Goal: Task Accomplishment & Management: Manage account settings

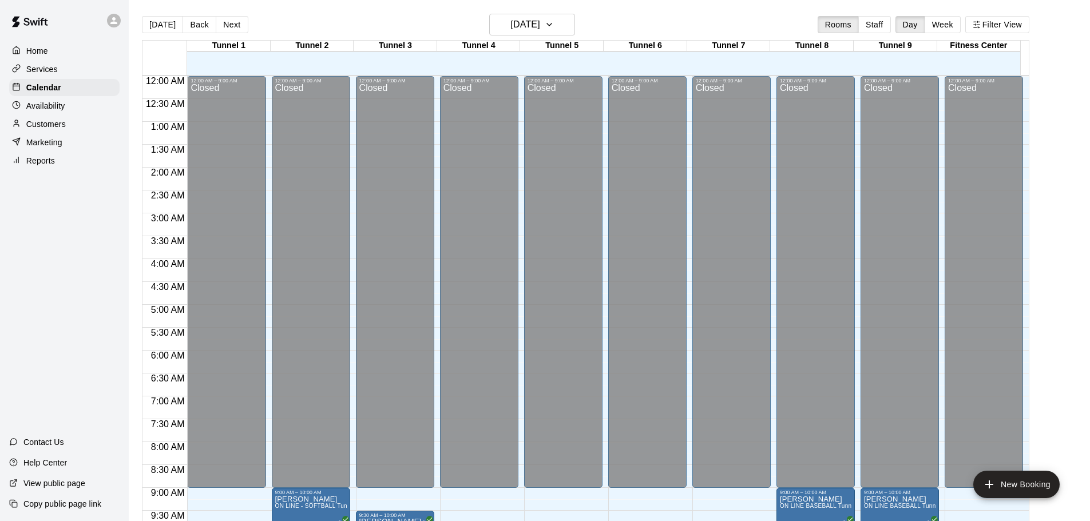
scroll to position [366, 0]
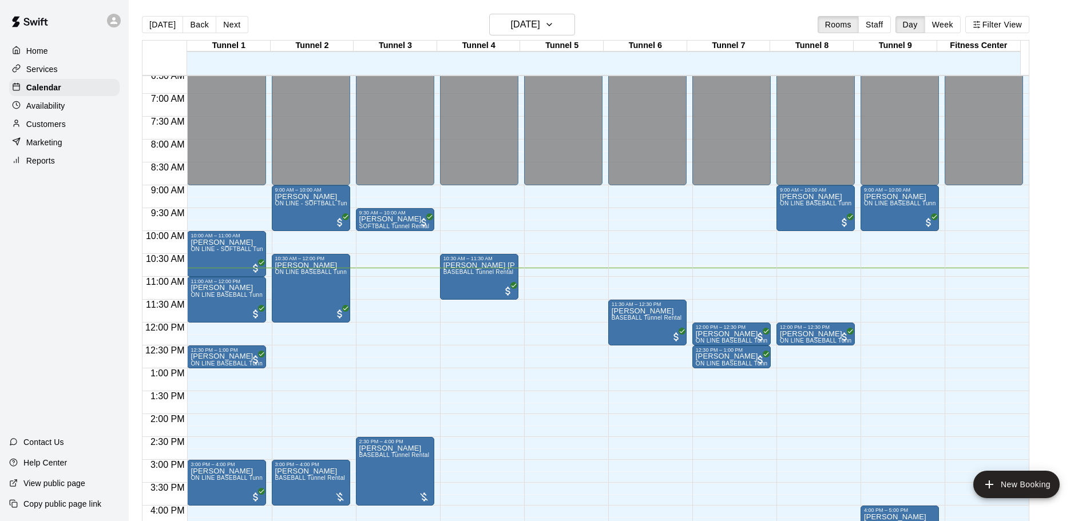
scroll to position [323, 0]
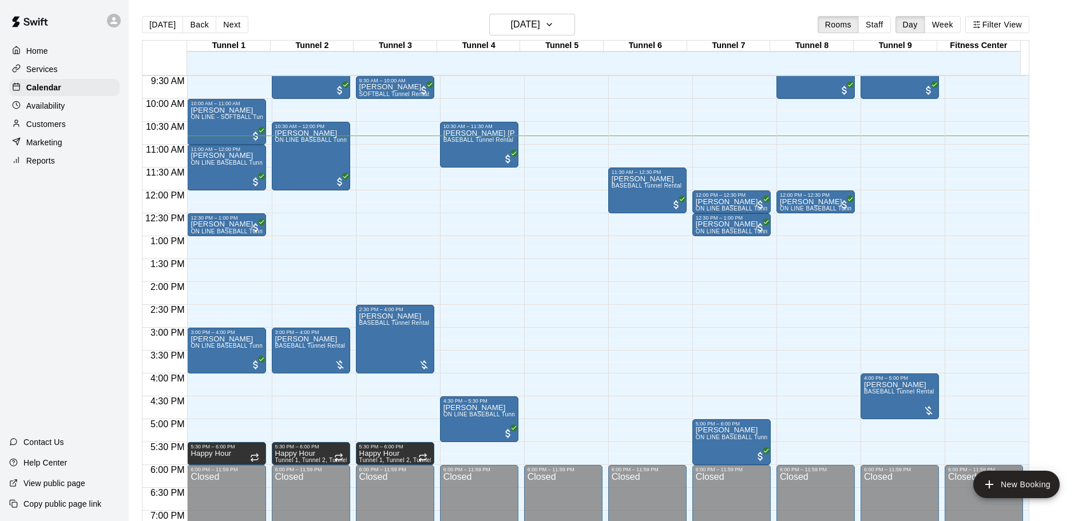
scroll to position [380, 0]
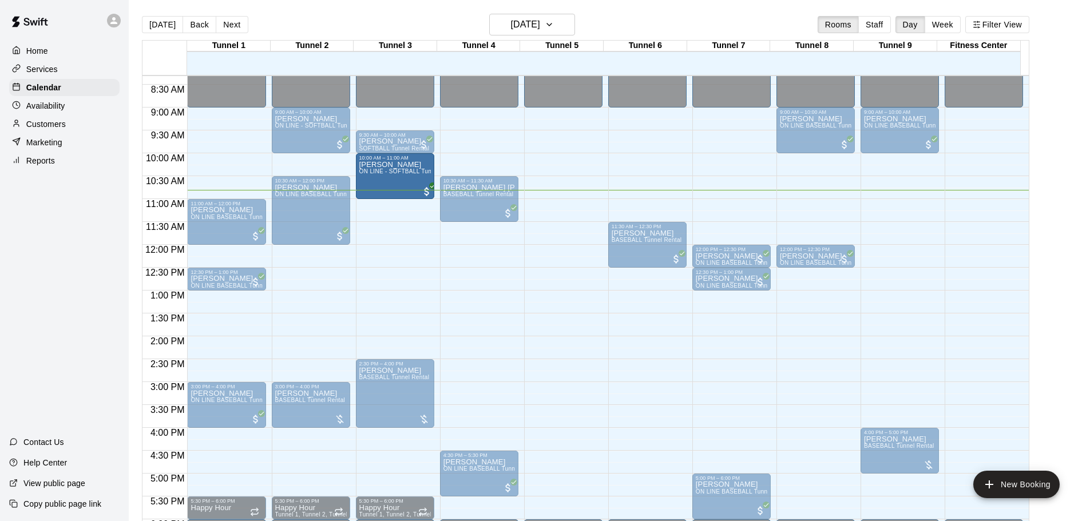
drag, startPoint x: 232, startPoint y: 177, endPoint x: 374, endPoint y: 185, distance: 142.1
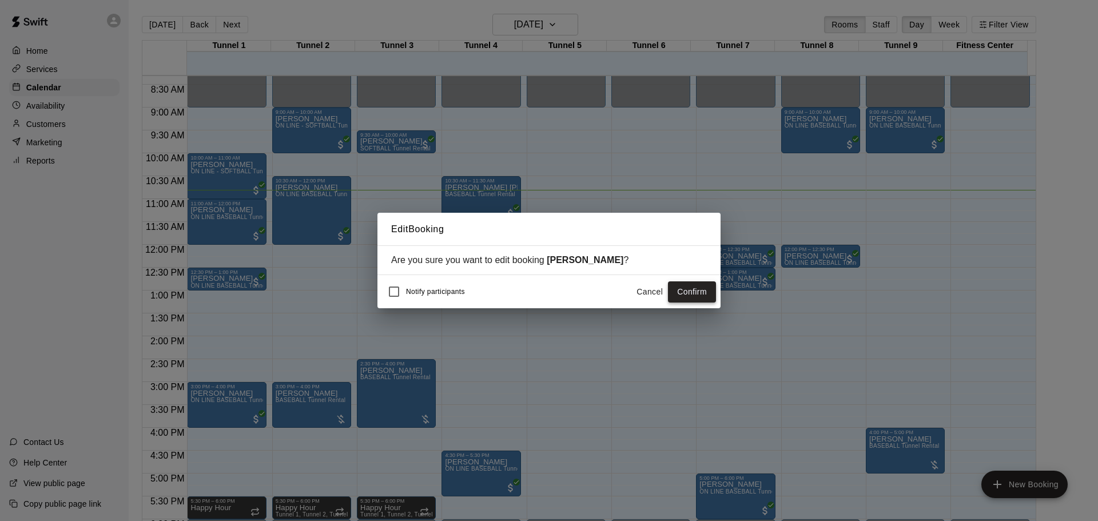
click at [691, 293] on button "Confirm" at bounding box center [692, 291] width 48 height 21
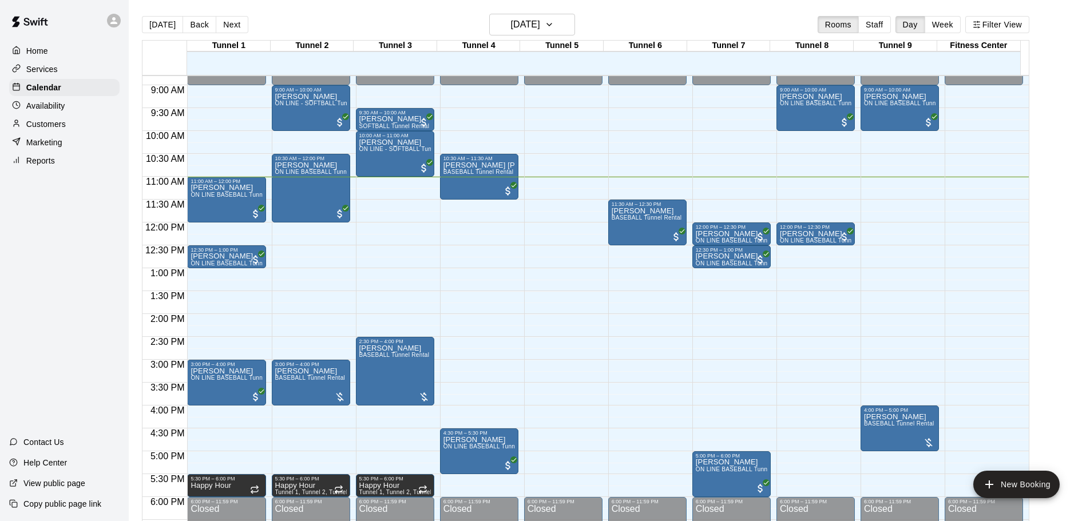
scroll to position [407, 0]
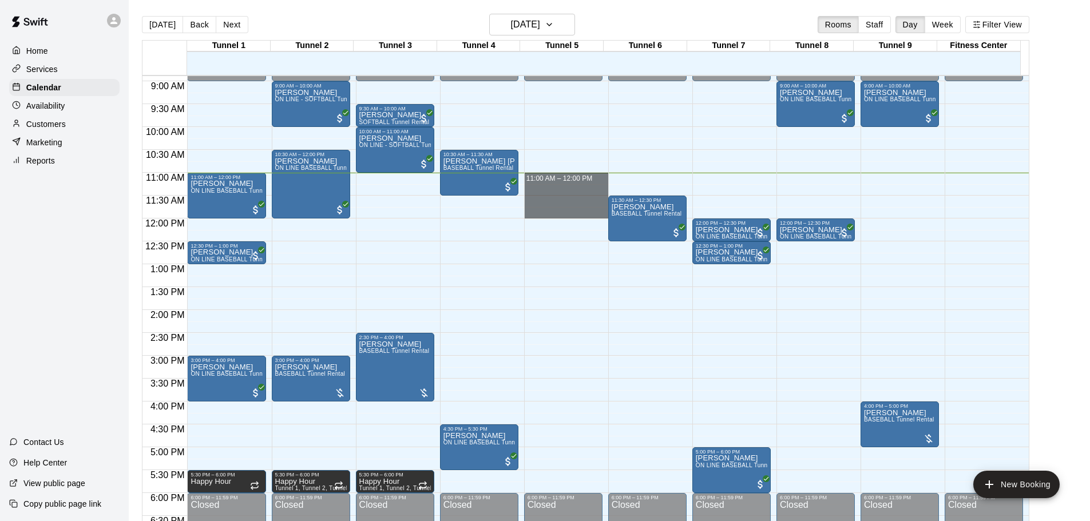
drag, startPoint x: 555, startPoint y: 177, endPoint x: 556, endPoint y: 213, distance: 35.5
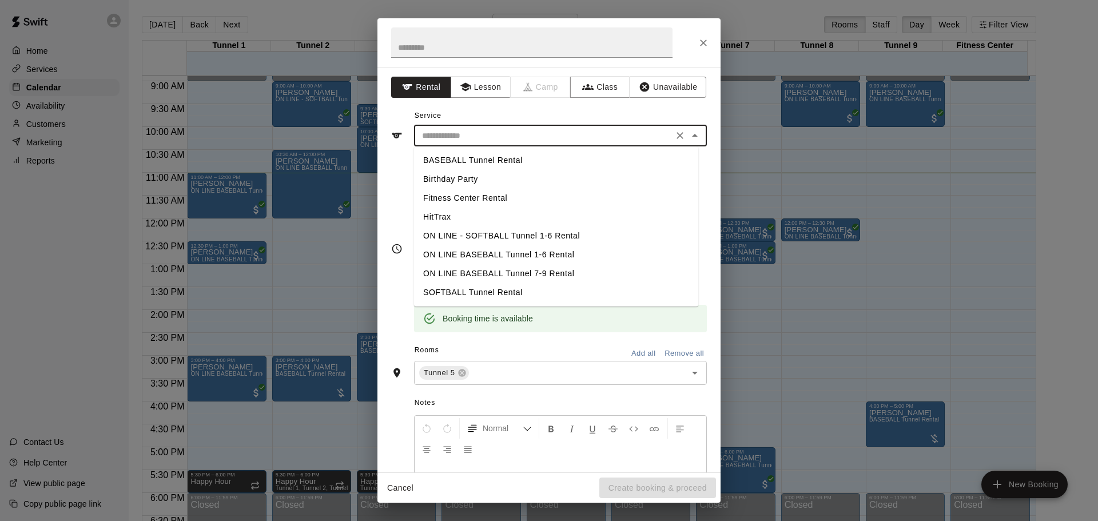
click at [461, 130] on input "text" at bounding box center [544, 136] width 252 height 14
click at [474, 160] on li "BASEBALL Tunnel Rental" at bounding box center [556, 160] width 284 height 19
type input "**********"
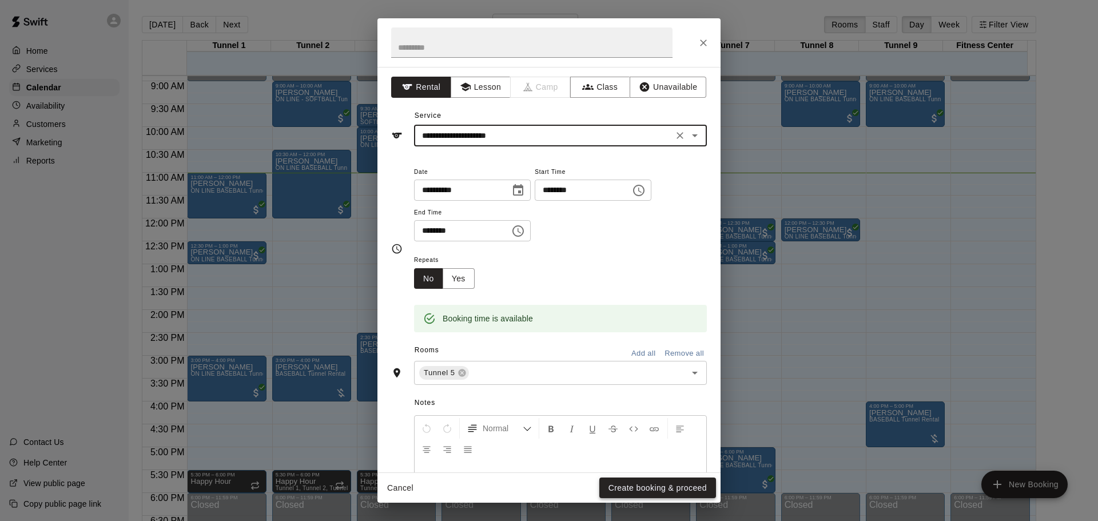
click at [640, 489] on button "Create booking & proceed" at bounding box center [657, 488] width 117 height 21
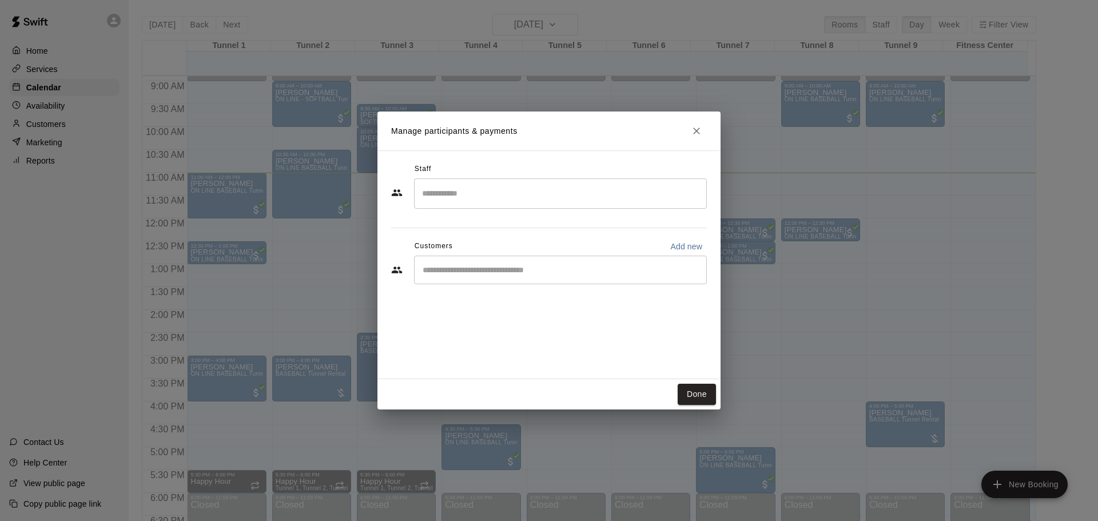
click at [499, 269] on input "Start typing to search customers..." at bounding box center [560, 269] width 283 height 11
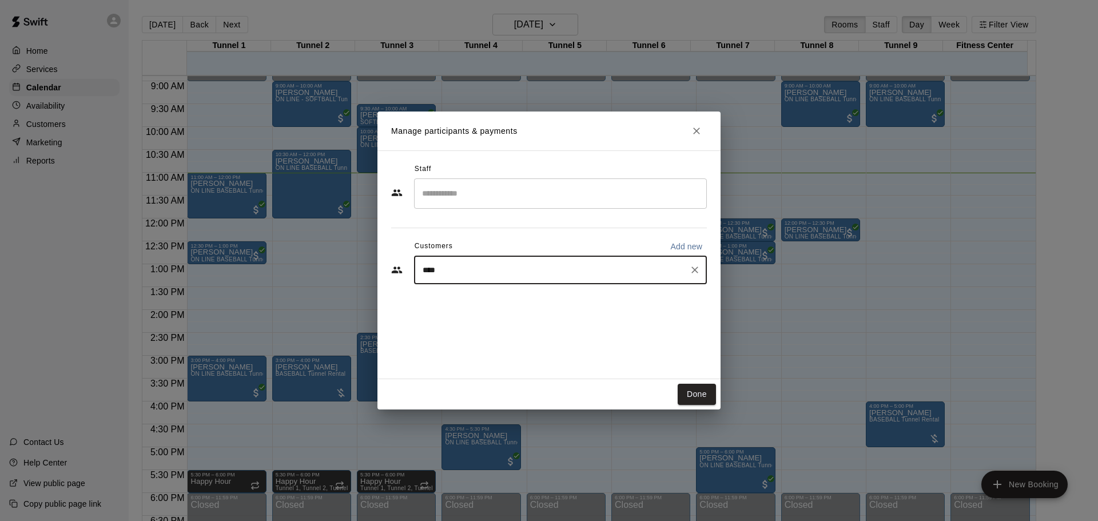
click at [423, 272] on input "****" at bounding box center [551, 269] width 265 height 11
click at [426, 272] on input "****" at bounding box center [551, 269] width 265 height 11
type input "****"
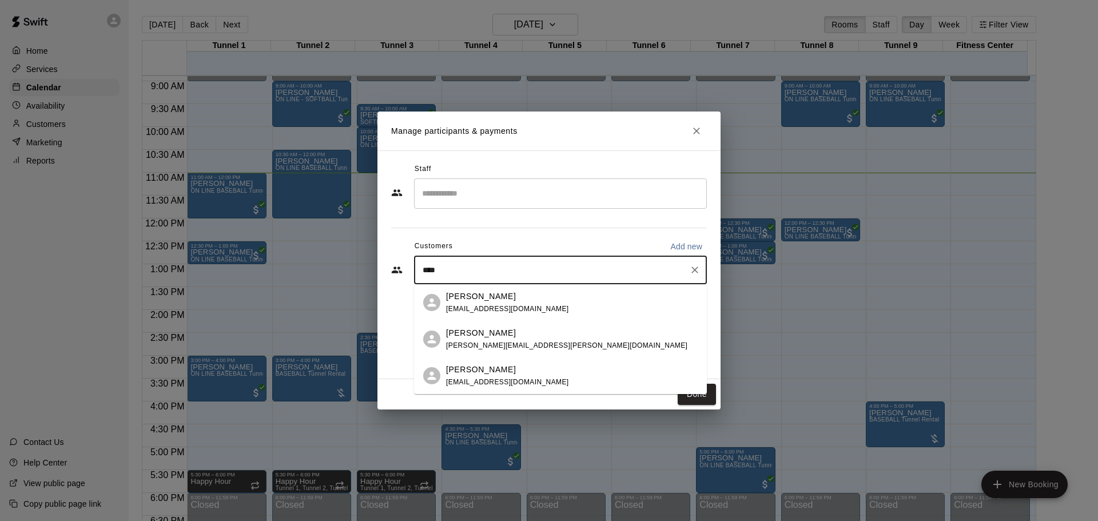
click at [481, 312] on span "willwmays3@gmail.com" at bounding box center [507, 309] width 123 height 8
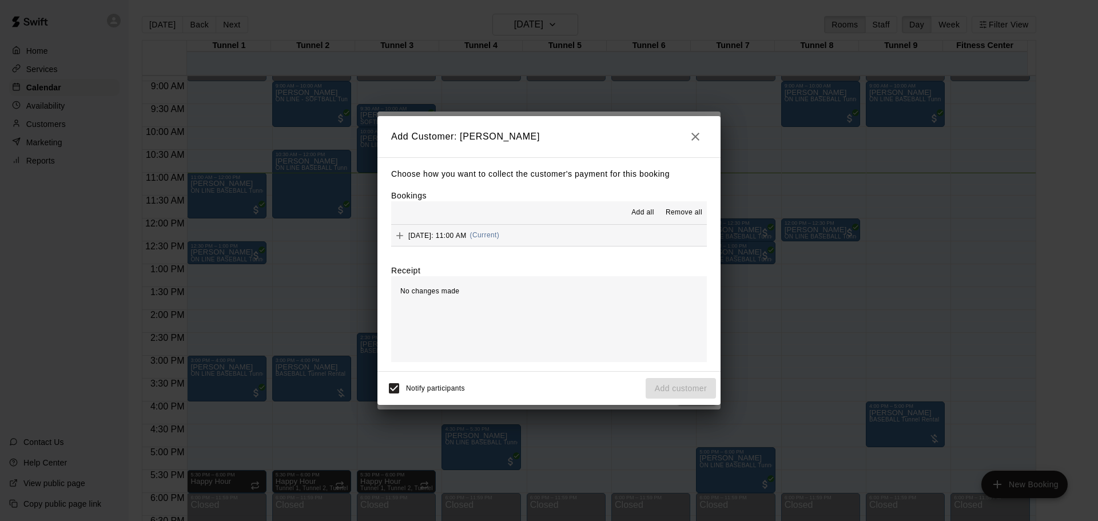
click at [467, 237] on span "Sunday, September 14: 11:00 AM" at bounding box center [437, 235] width 58 height 8
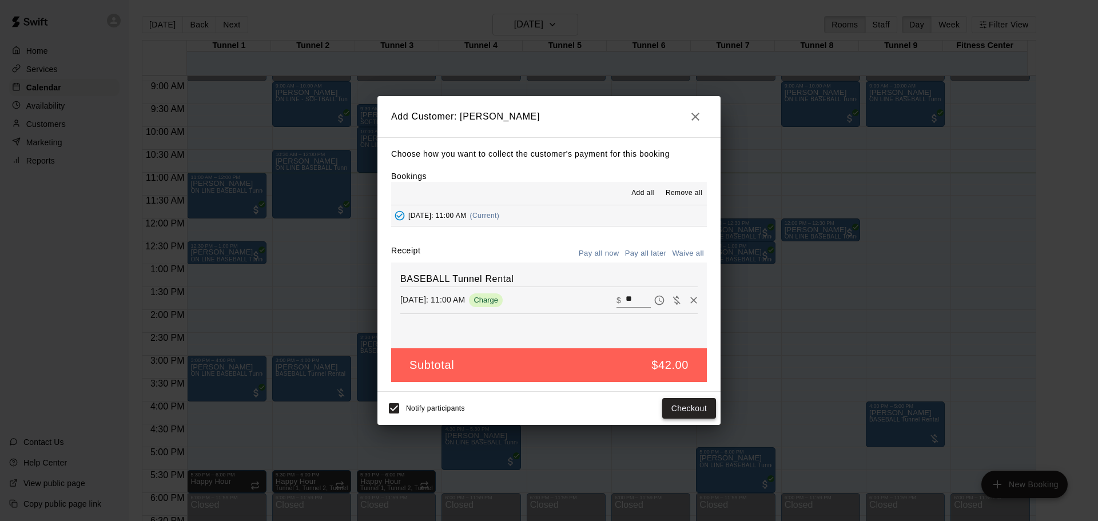
click at [674, 405] on button "Checkout" at bounding box center [689, 408] width 54 height 21
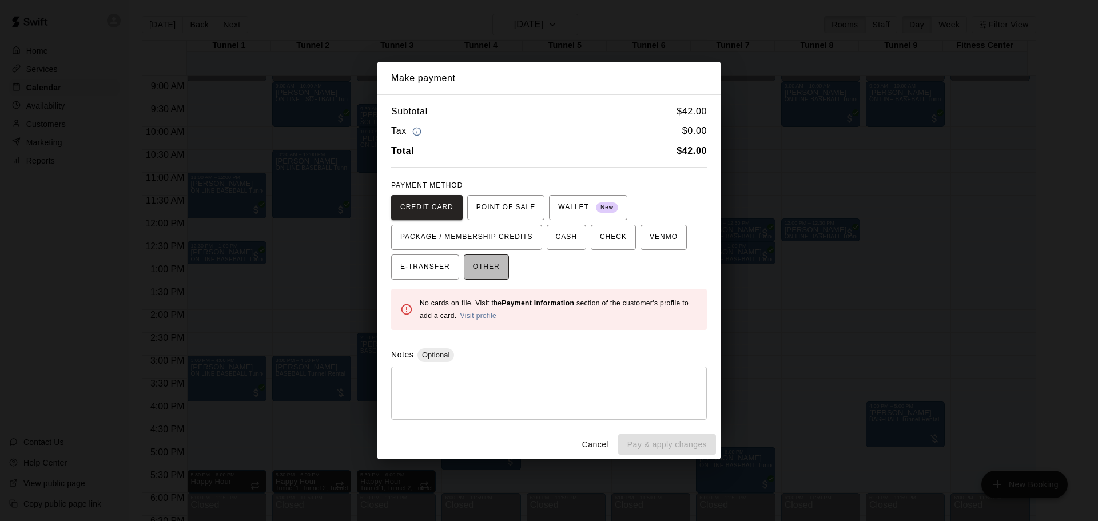
click at [485, 273] on span "OTHER" at bounding box center [486, 267] width 27 height 18
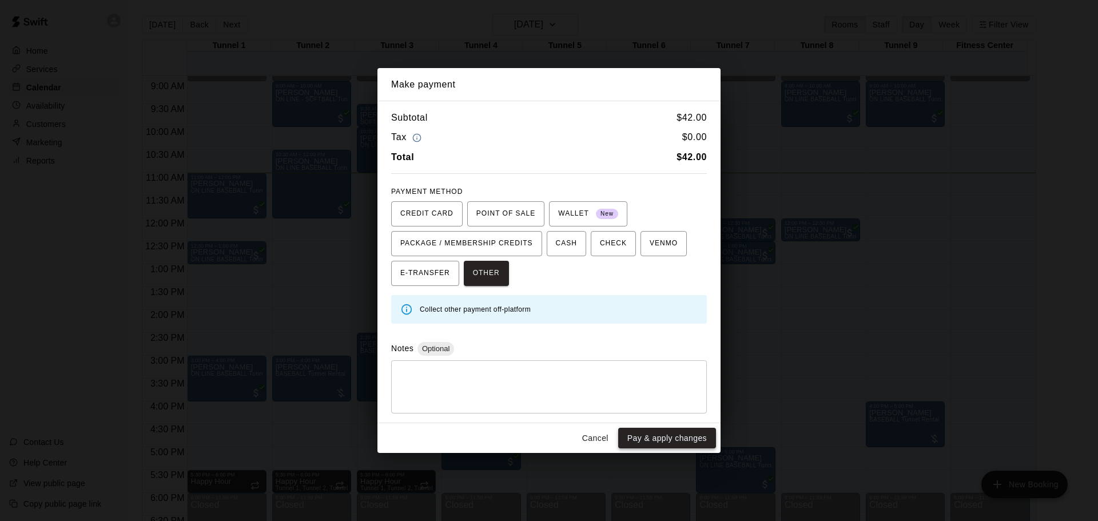
click at [658, 437] on button "Pay & apply changes" at bounding box center [667, 438] width 98 height 21
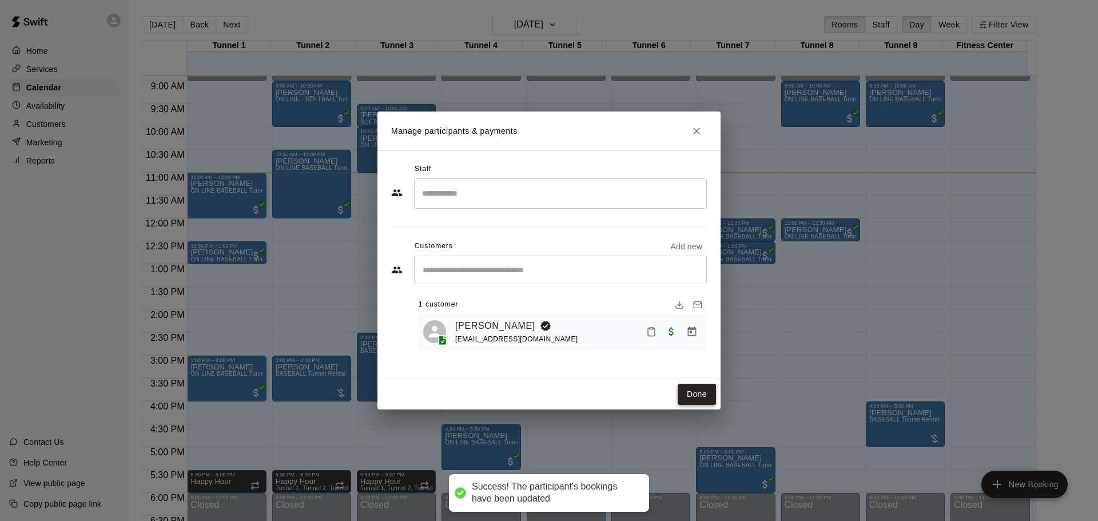
click at [697, 399] on button "Done" at bounding box center [697, 394] width 38 height 21
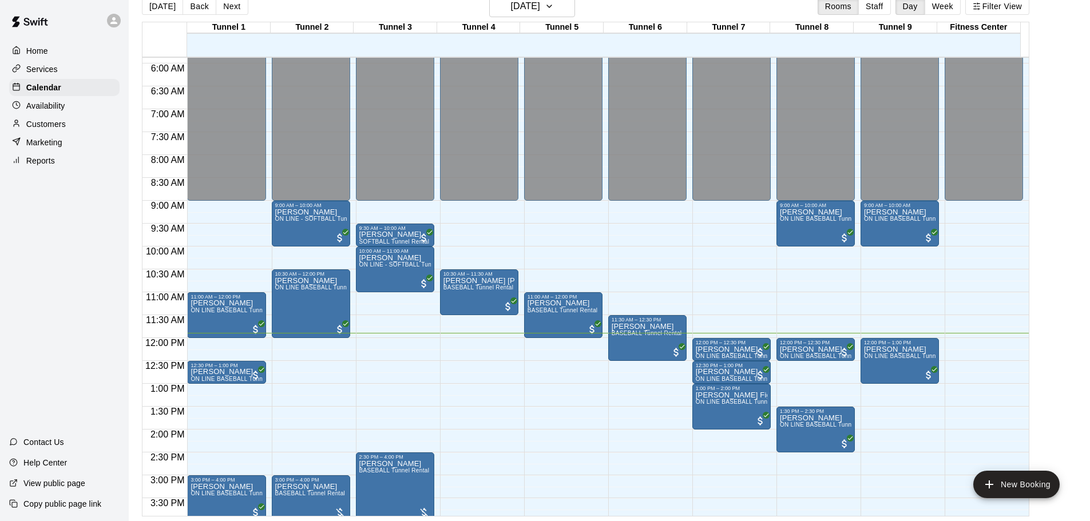
scroll to position [331, 0]
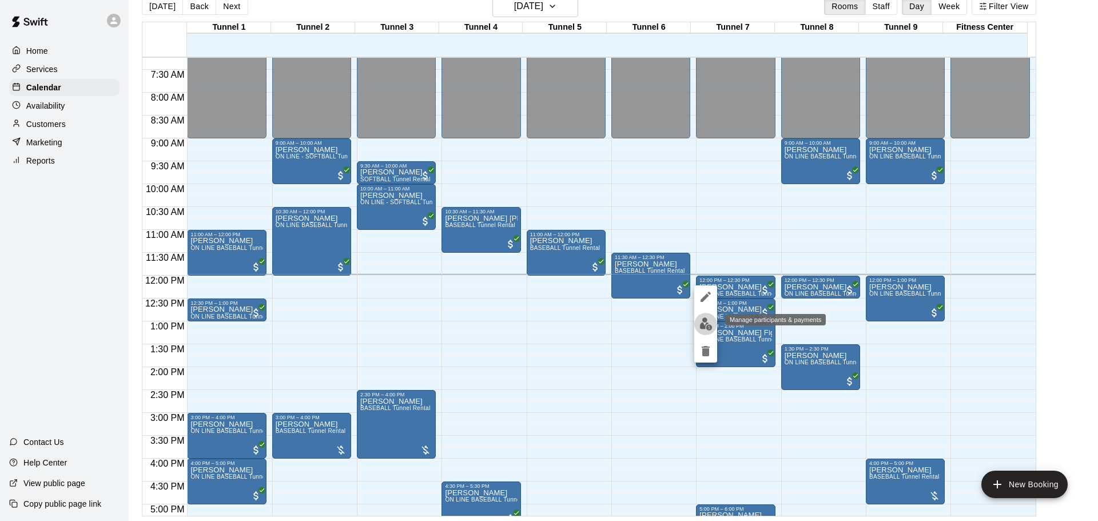
click at [702, 325] on img "edit" at bounding box center [706, 323] width 13 height 13
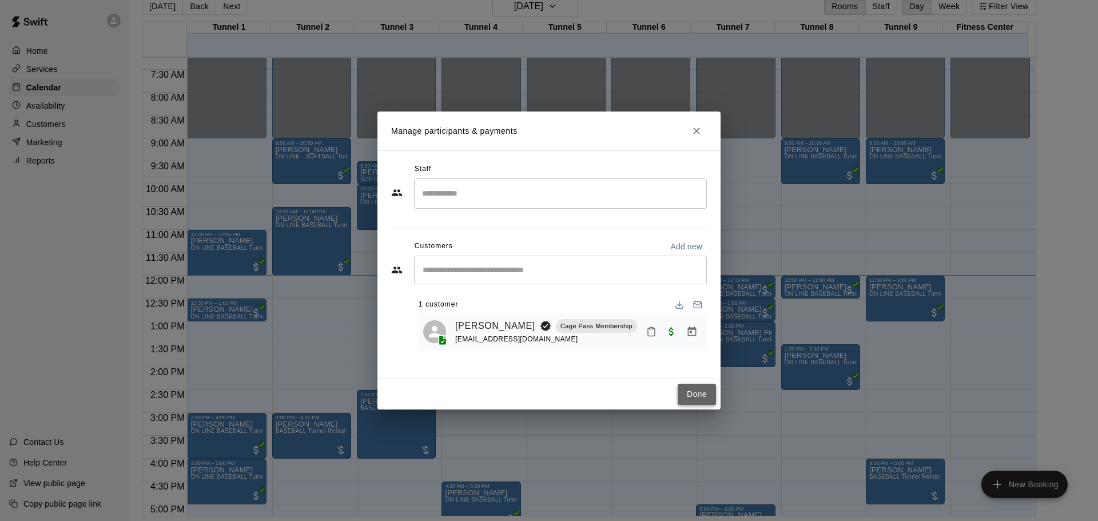
click at [703, 390] on button "Done" at bounding box center [697, 394] width 38 height 21
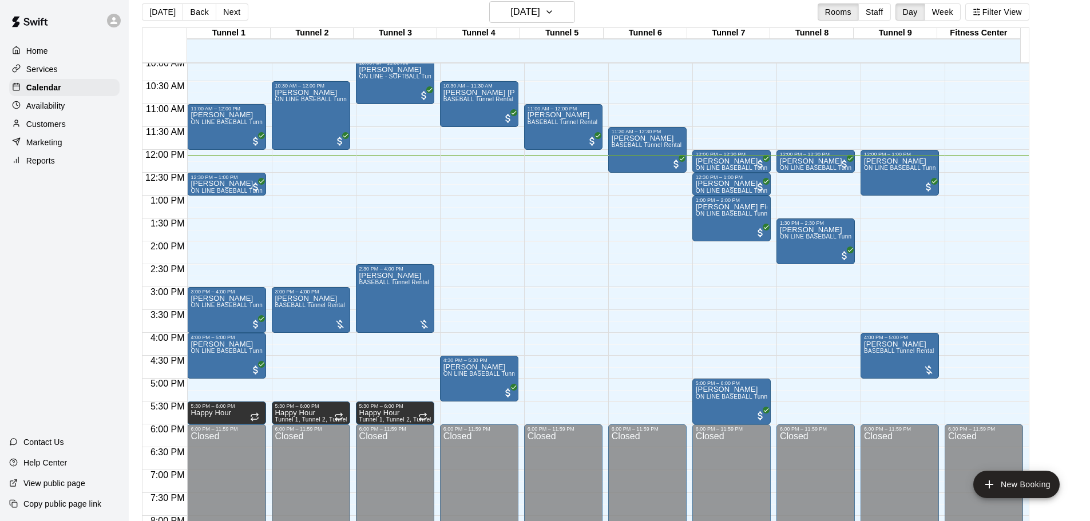
scroll to position [460, 0]
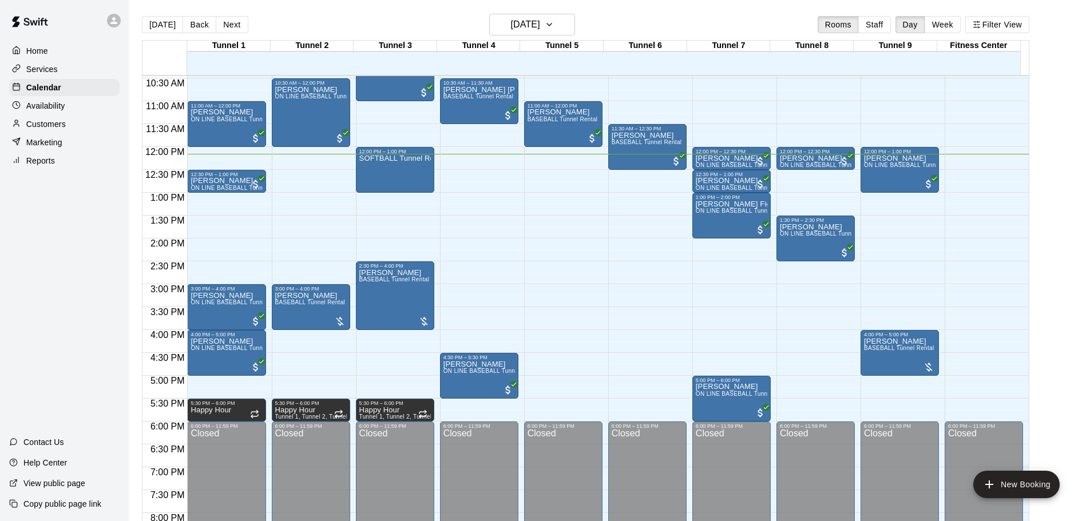
scroll to position [499, 0]
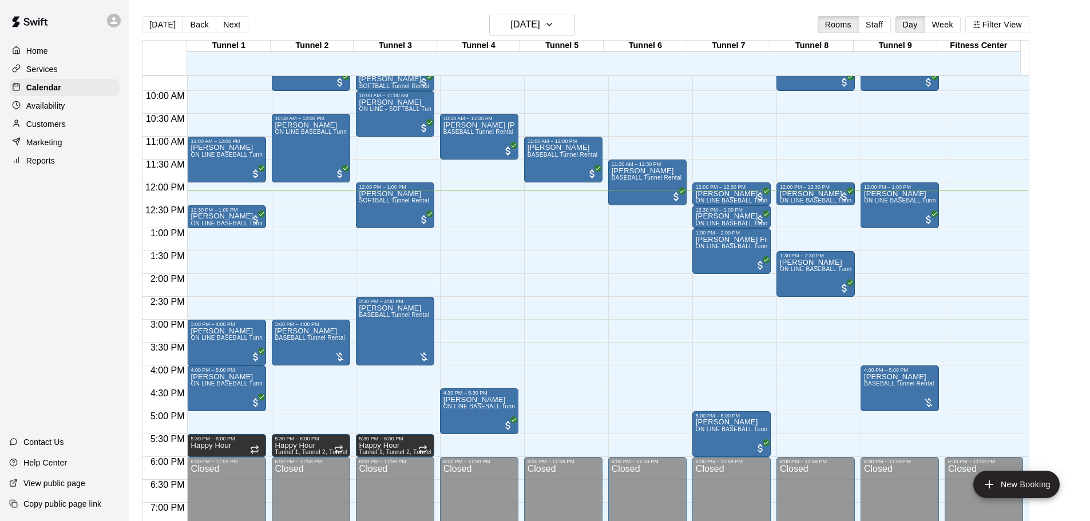
scroll to position [328, 0]
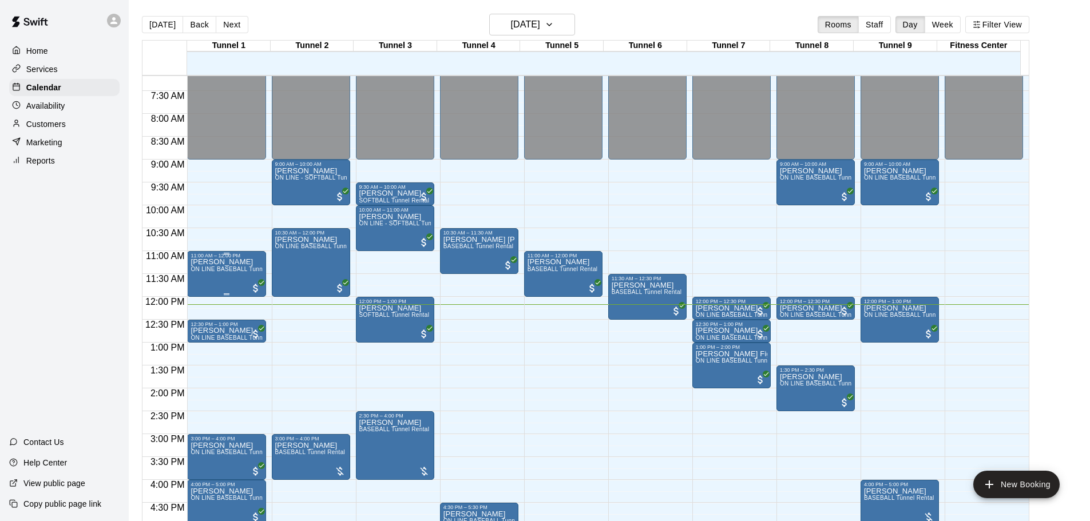
click at [225, 269] on span "ON LINE BASEBALL Tunnel 1-6 Rental" at bounding box center [243, 269] width 107 height 6
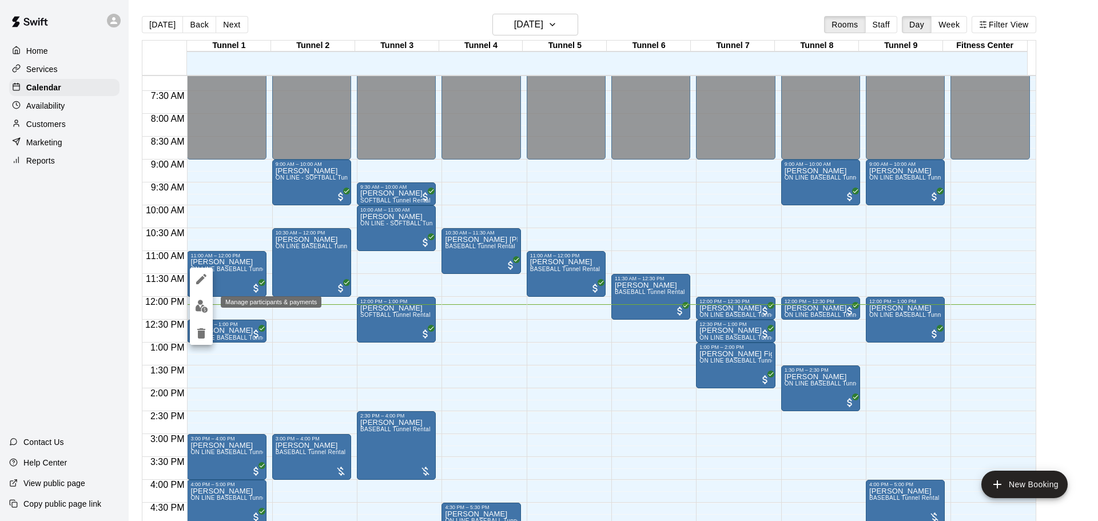
click at [195, 304] on img "edit" at bounding box center [201, 306] width 13 height 13
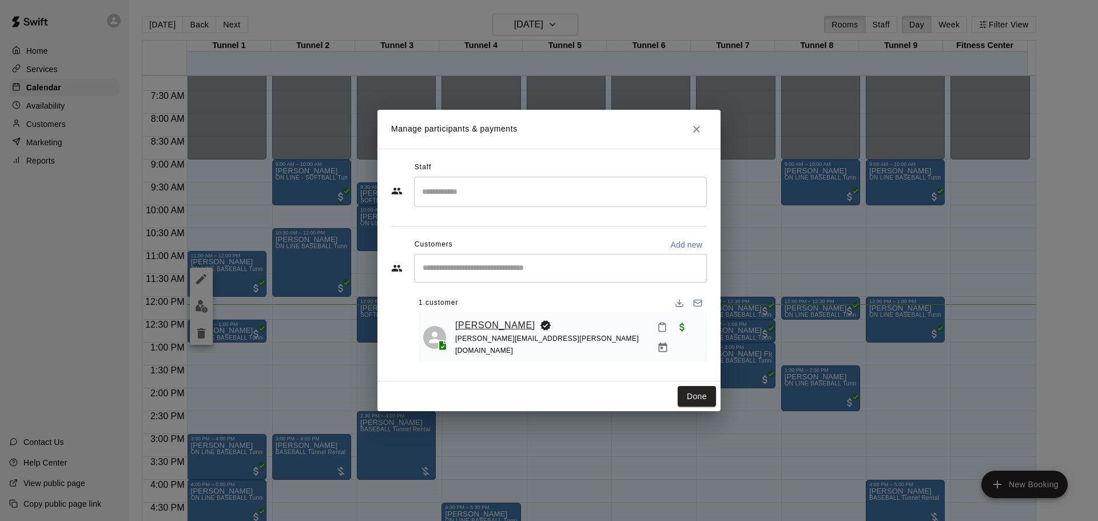
click at [479, 330] on link "[PERSON_NAME]" at bounding box center [495, 325] width 80 height 15
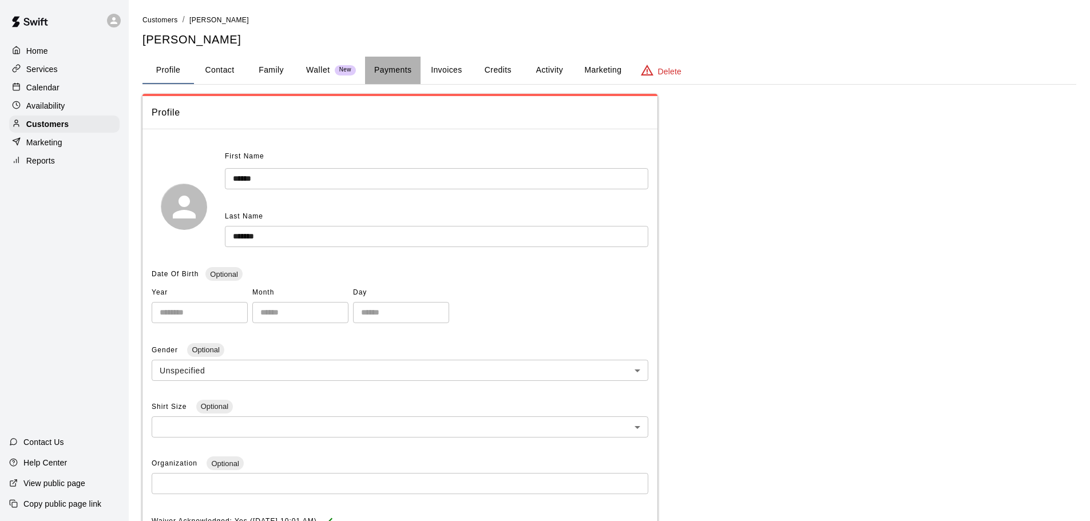
click at [394, 75] on button "Payments" at bounding box center [392, 70] width 55 height 27
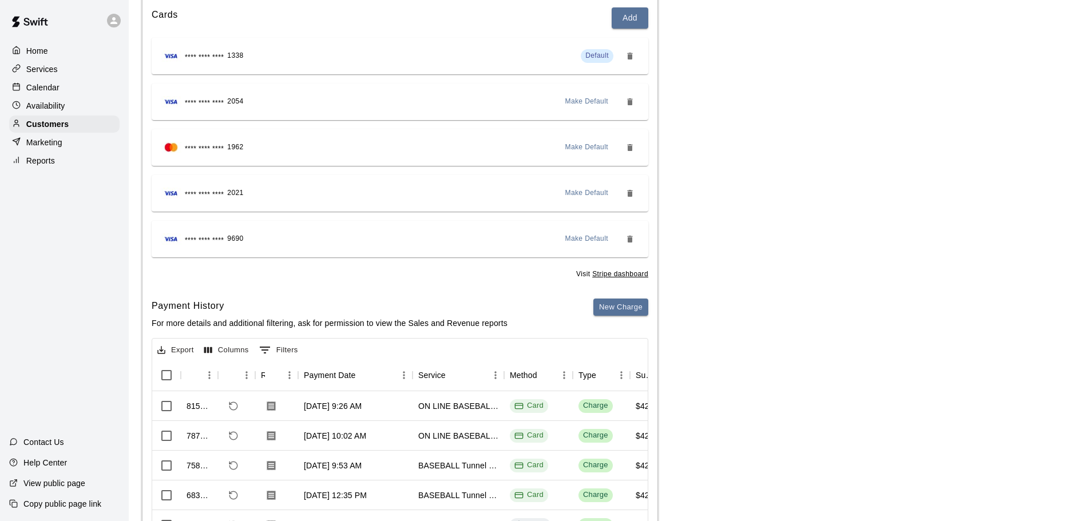
scroll to position [114, 0]
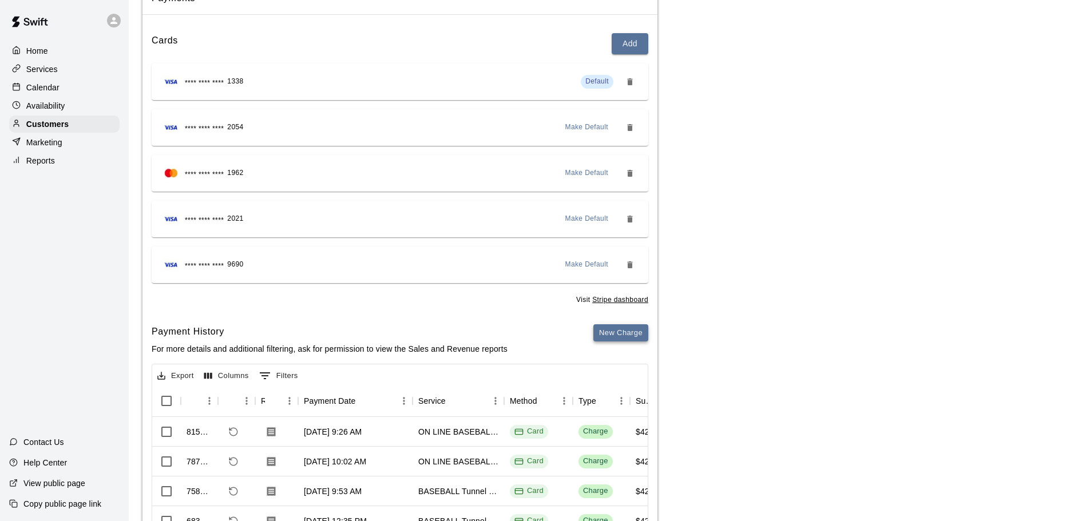
click at [612, 332] on button "New Charge" at bounding box center [620, 333] width 55 height 18
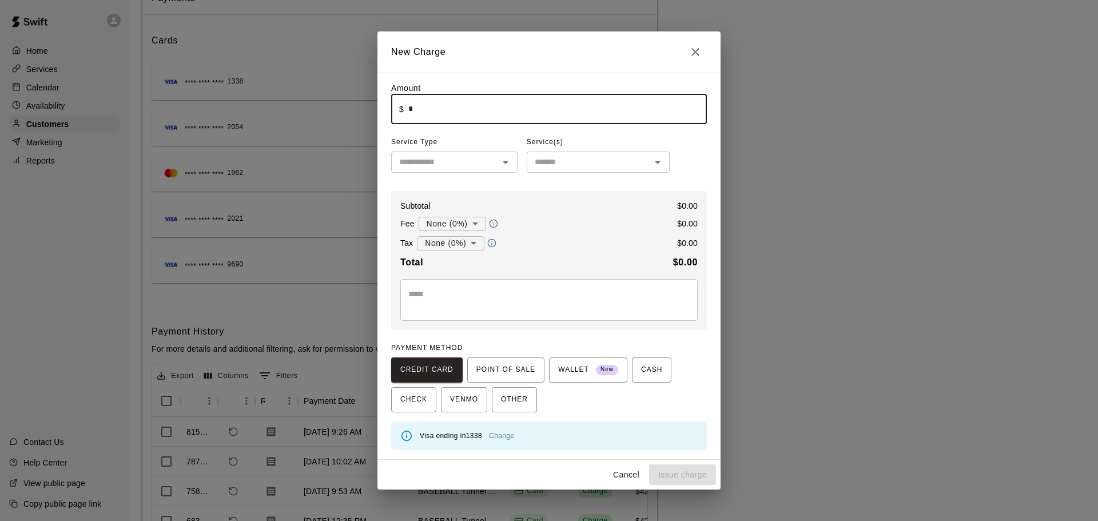
click at [452, 110] on input "*" at bounding box center [557, 109] width 299 height 30
type input "****"
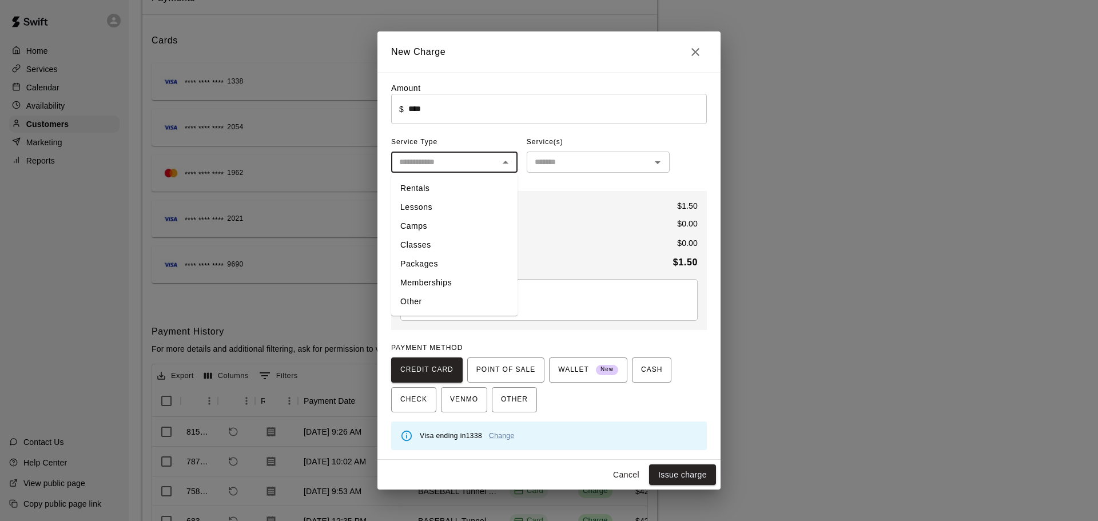
click at [477, 168] on input "text" at bounding box center [445, 162] width 101 height 14
click at [443, 298] on li "Other" at bounding box center [454, 301] width 126 height 19
type input "*****"
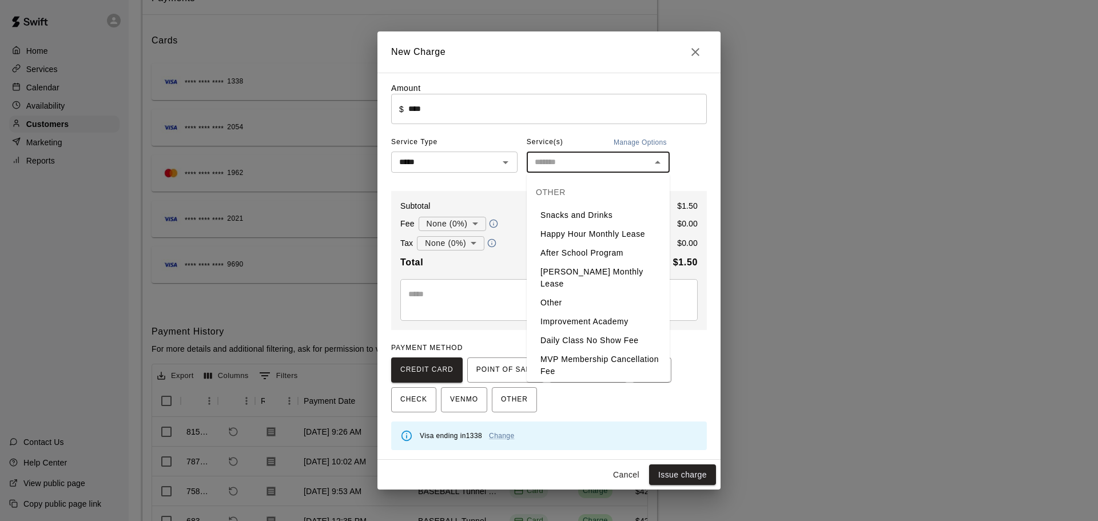
click at [549, 169] on input "text" at bounding box center [588, 162] width 117 height 14
click at [577, 204] on div "OTHER" at bounding box center [598, 191] width 143 height 27
click at [580, 214] on li "Snacks and Drinks" at bounding box center [598, 215] width 143 height 19
type input "**********"
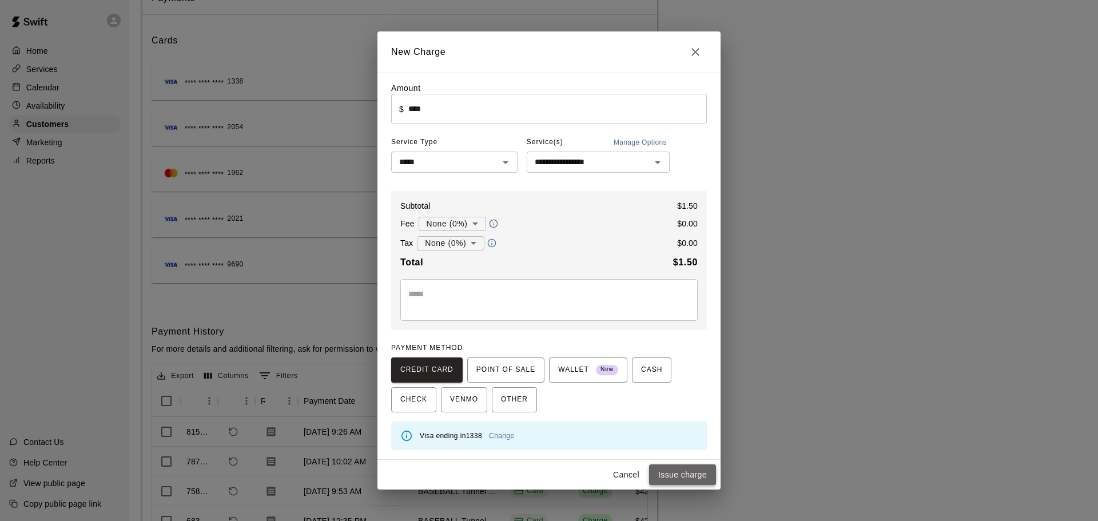
click at [697, 478] on button "Issue charge" at bounding box center [682, 474] width 67 height 21
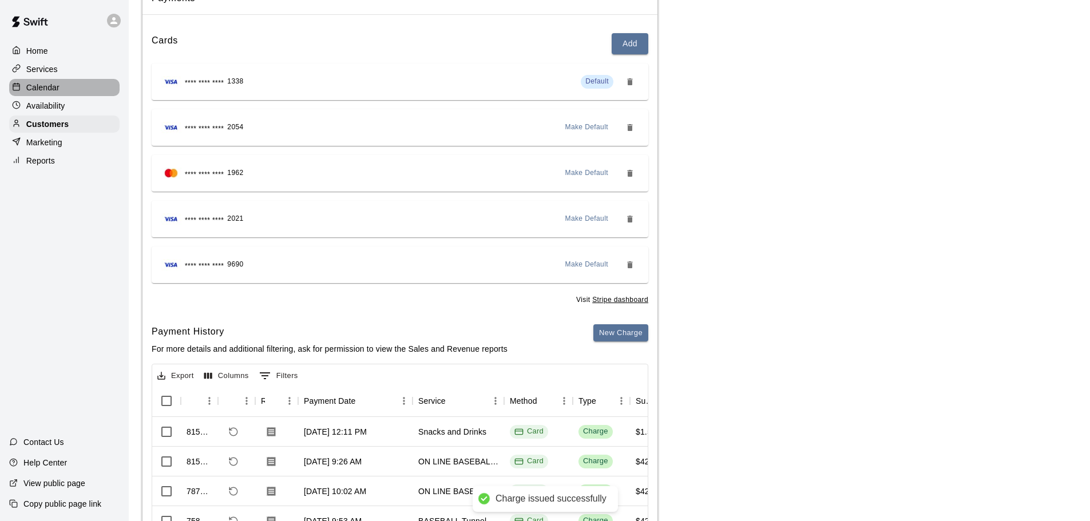
click at [23, 84] on div at bounding box center [19, 87] width 14 height 11
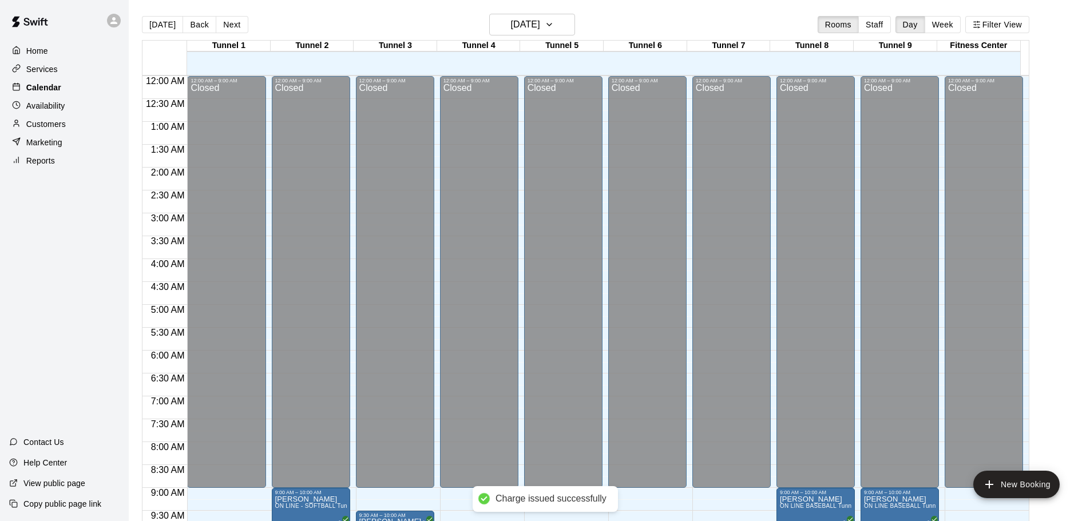
scroll to position [558, 0]
